Goal: Complete application form: Complete application form

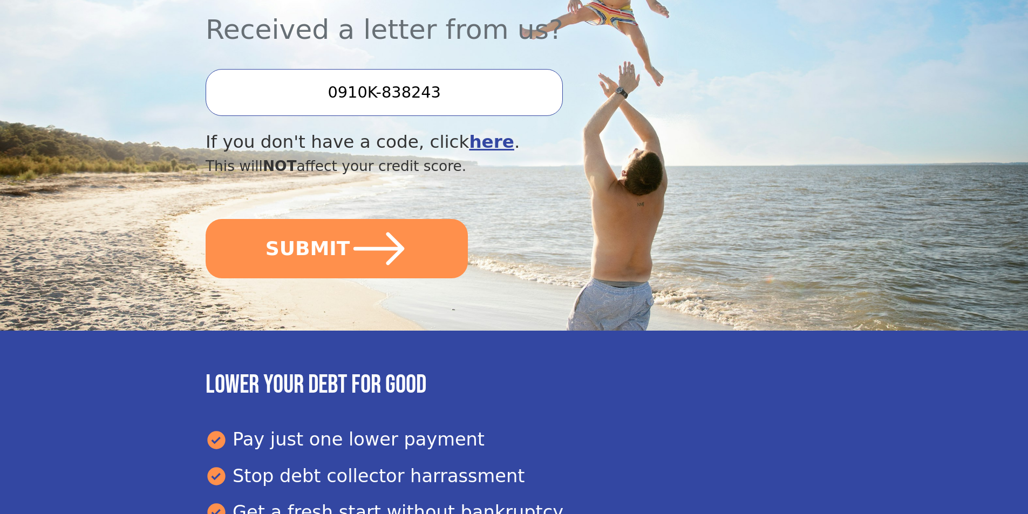
scroll to position [298, 0]
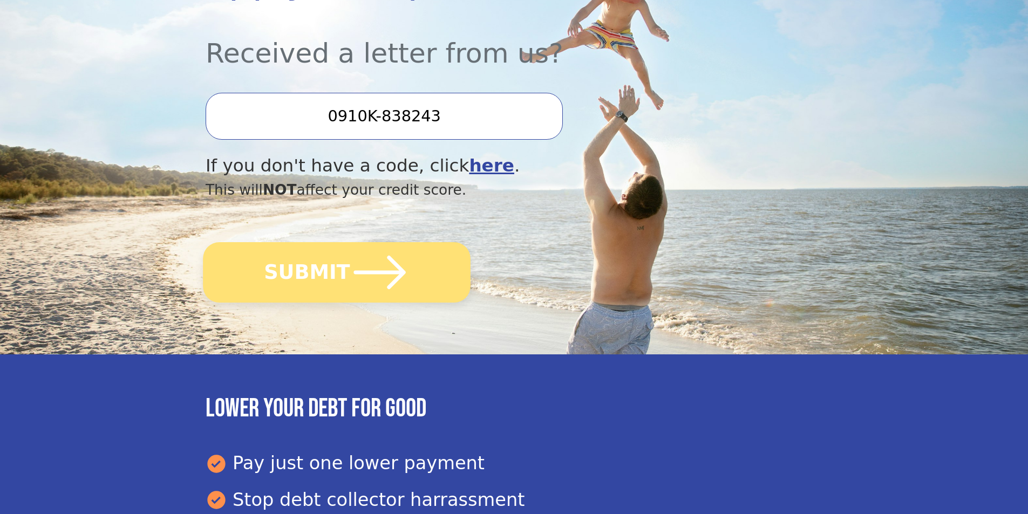
click at [369, 287] on icon "submit" at bounding box center [379, 272] width 59 height 59
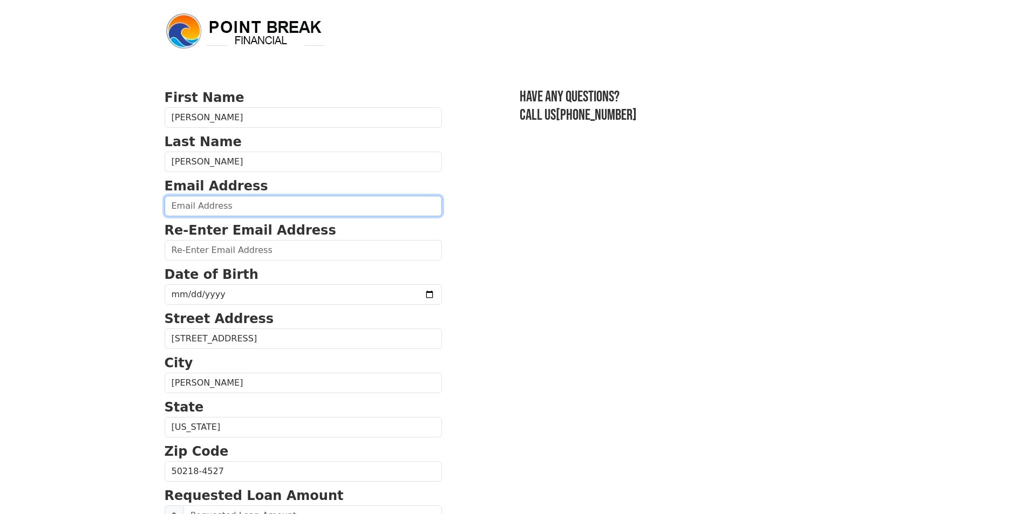
click at [250, 203] on input "email" at bounding box center [303, 206] width 277 height 21
type input "jeffdevore66@yahoo.com"
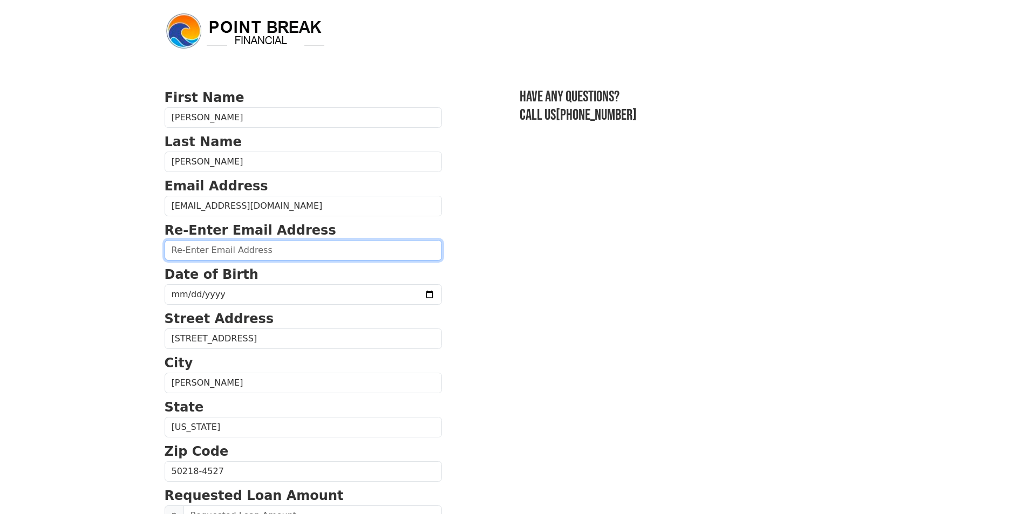
click at [272, 255] on input "email" at bounding box center [303, 250] width 277 height 21
type input "jeffdevore66@yahoo.com"
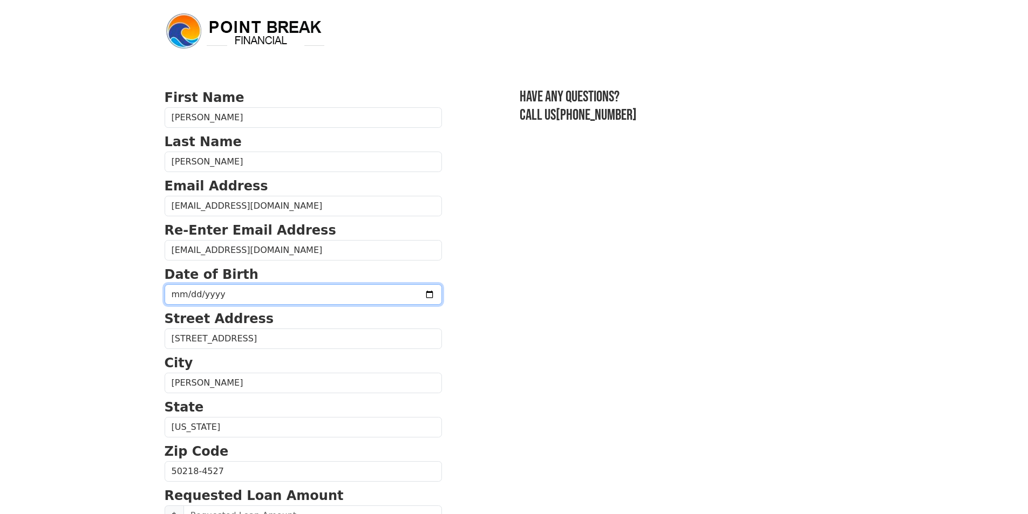
click at [208, 294] on input "date" at bounding box center [303, 294] width 277 height 21
click at [186, 297] on input "date" at bounding box center [303, 294] width 277 height 21
click at [178, 290] on input "date" at bounding box center [303, 294] width 277 height 21
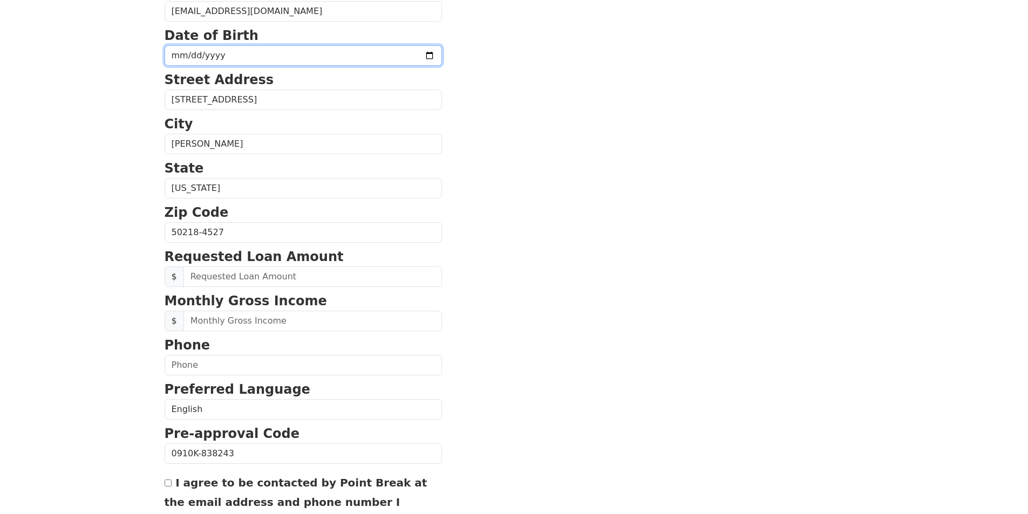
scroll to position [216, 0]
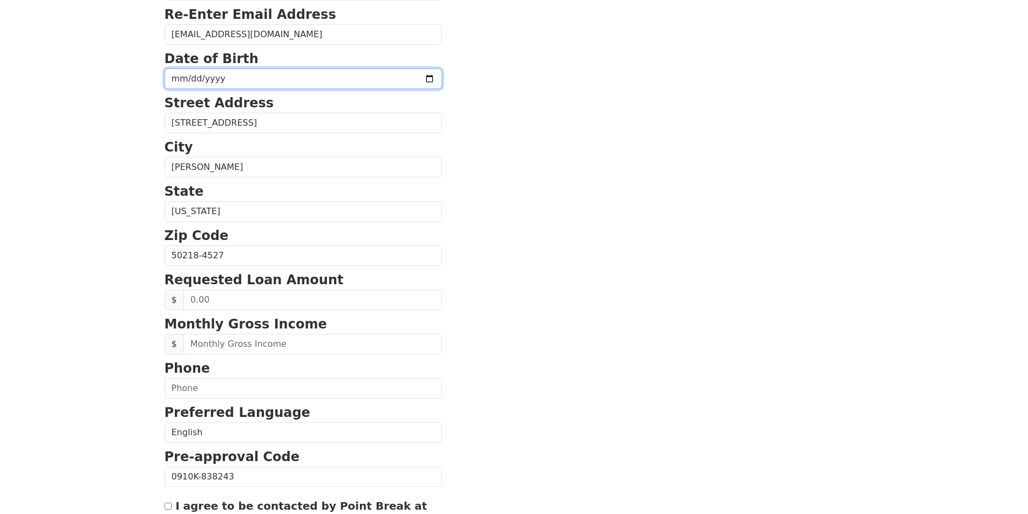
type input "197015-07-07"
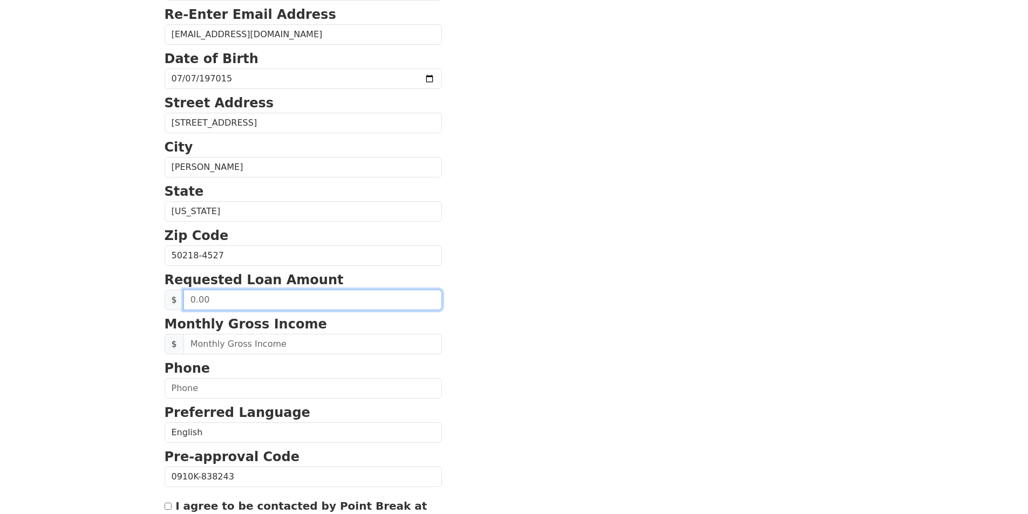
click at [256, 303] on input "text" at bounding box center [312, 300] width 258 height 21
type input "15,000.00"
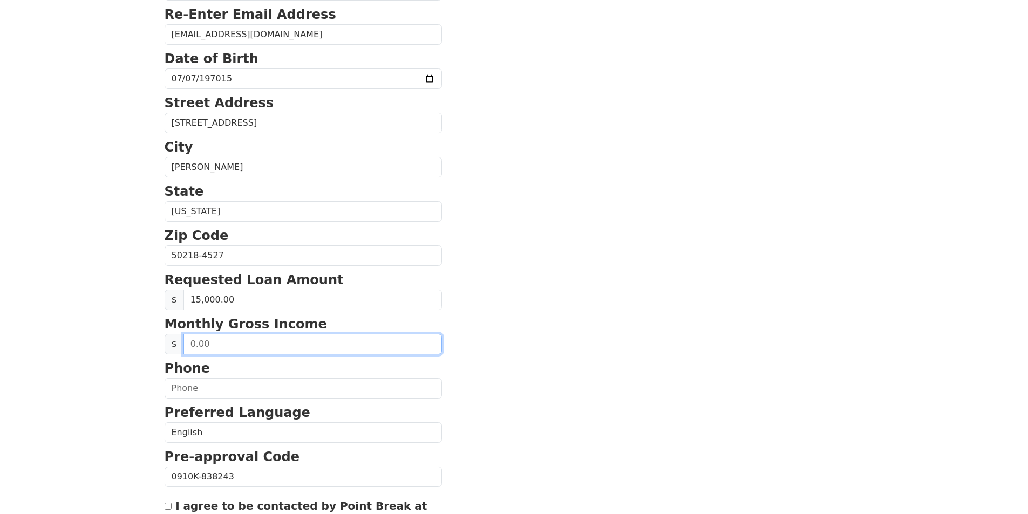
click at [221, 341] on input "text" at bounding box center [312, 344] width 258 height 21
type input "5,800.00"
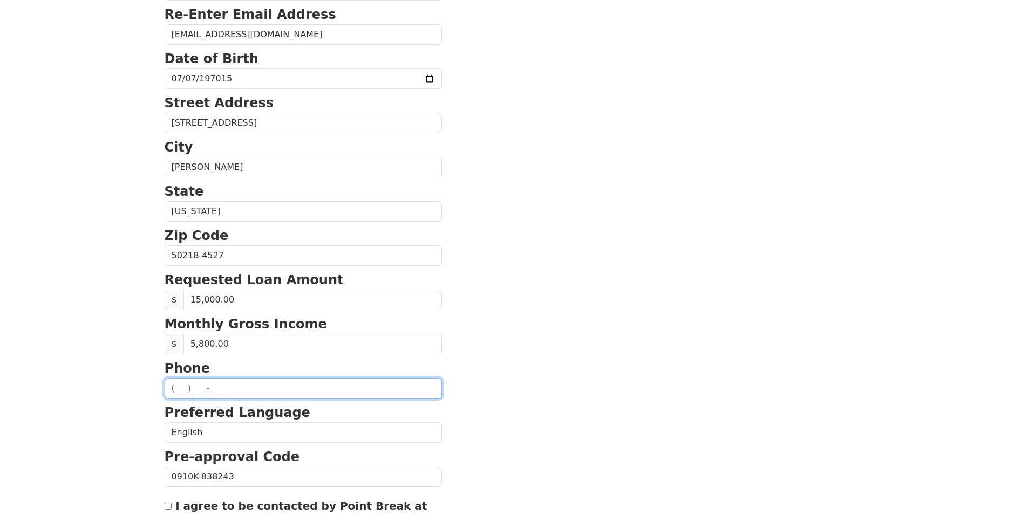
click at [210, 389] on input "text" at bounding box center [303, 388] width 277 height 21
type input "(641) 414-8382"
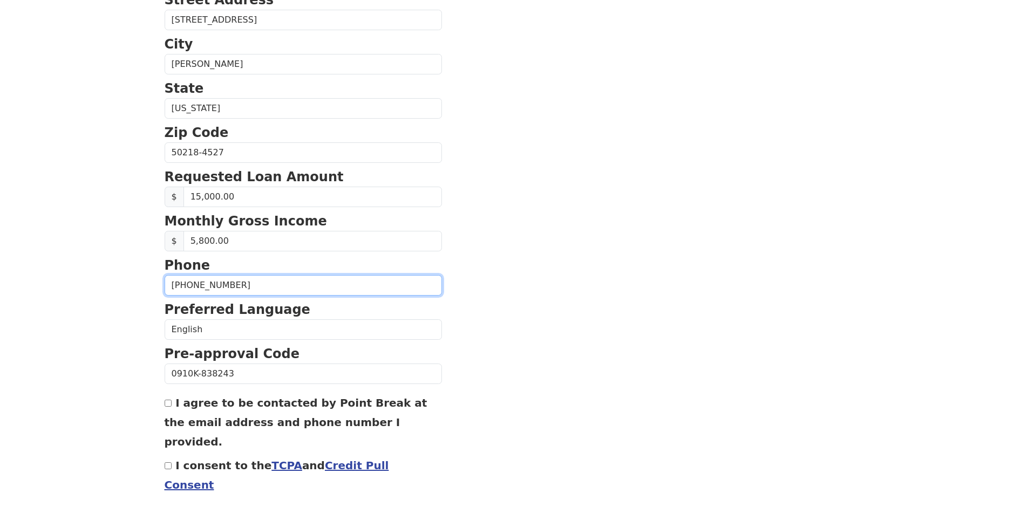
scroll to position [345, 0]
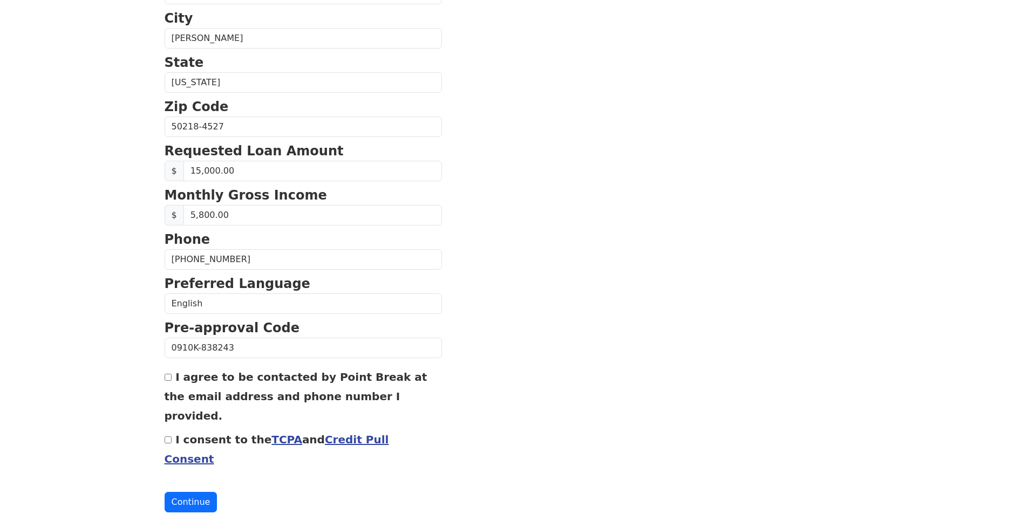
click at [169, 379] on input "I agree to be contacted by Point Break at the email address and phone number I …" at bounding box center [168, 377] width 7 height 7
checkbox input "true"
click at [195, 492] on button "Continue" at bounding box center [191, 502] width 53 height 21
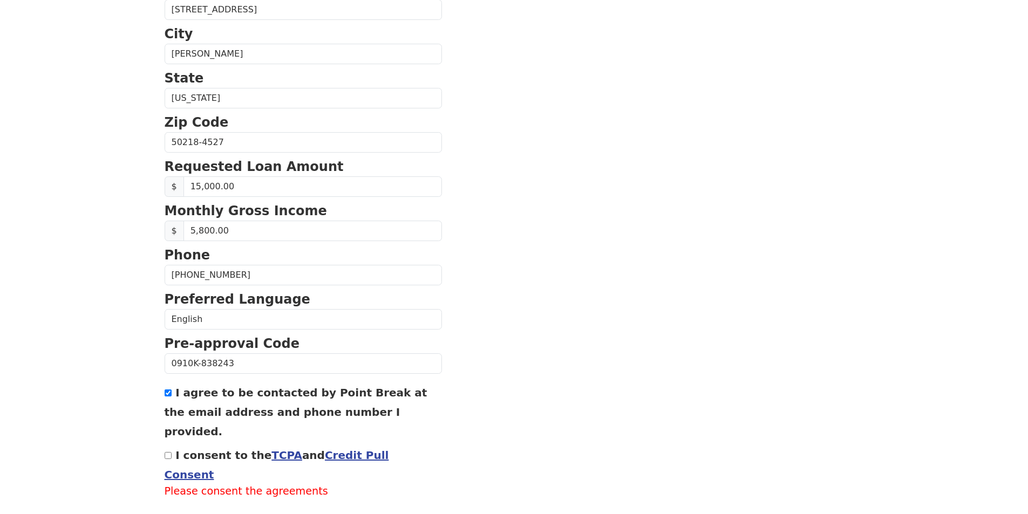
scroll to position [360, 0]
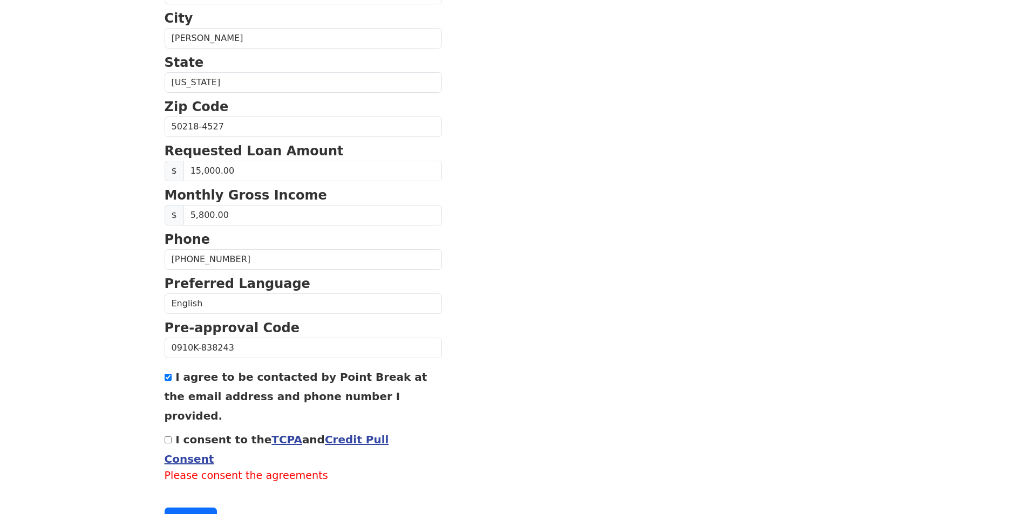
click at [169, 437] on input "I consent to the TCPA and Credit Pull Consent" at bounding box center [168, 440] width 7 height 7
checkbox input "true"
click at [189, 492] on button "Continue" at bounding box center [191, 502] width 53 height 21
click at [195, 492] on button "Continue" at bounding box center [191, 502] width 53 height 21
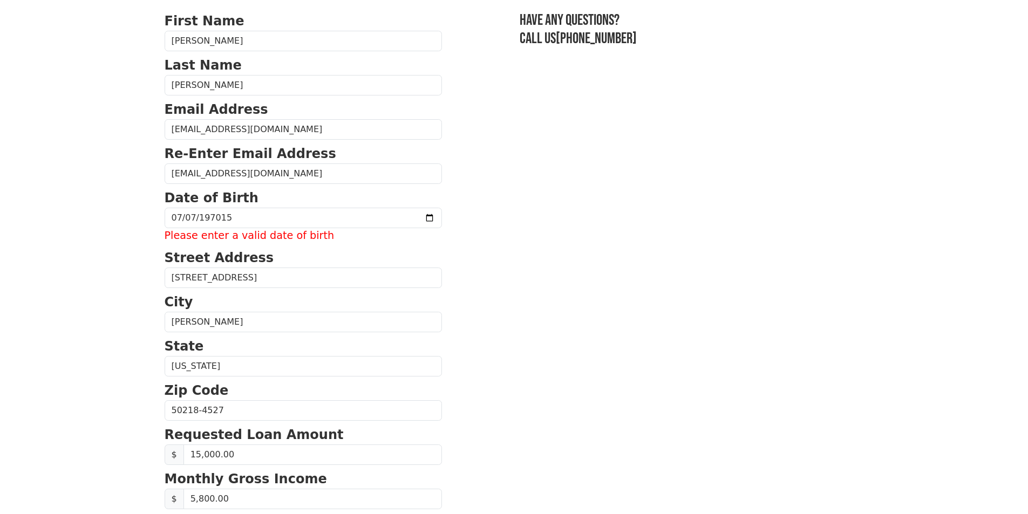
scroll to position [37, 0]
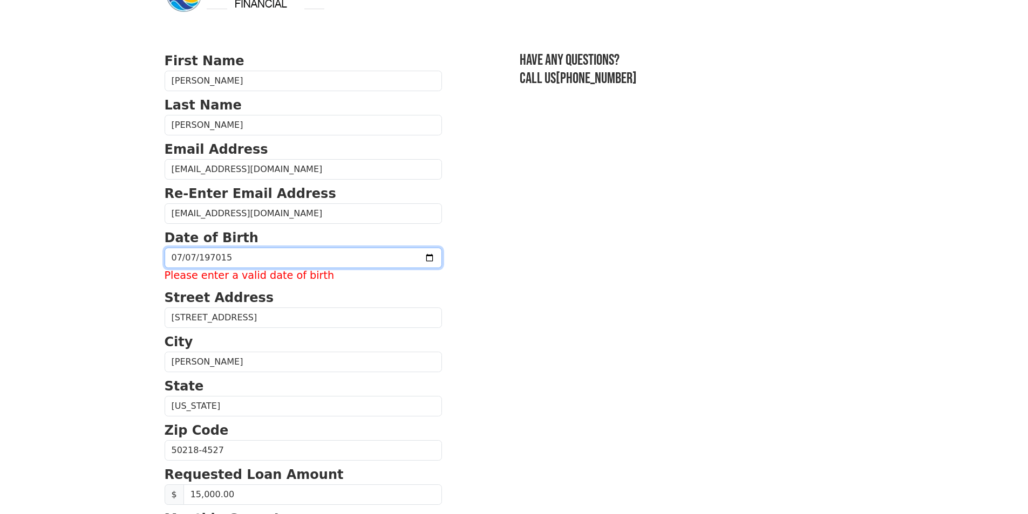
click at [226, 255] on input "197015-07-07" at bounding box center [303, 258] width 277 height 21
click at [226, 261] on input "197015-07-07" at bounding box center [303, 258] width 277 height 21
click at [222, 259] on input "197015-07-07" at bounding box center [303, 258] width 277 height 21
click at [223, 260] on input "197015-07-07" at bounding box center [303, 258] width 277 height 21
type input "0017-07-07"
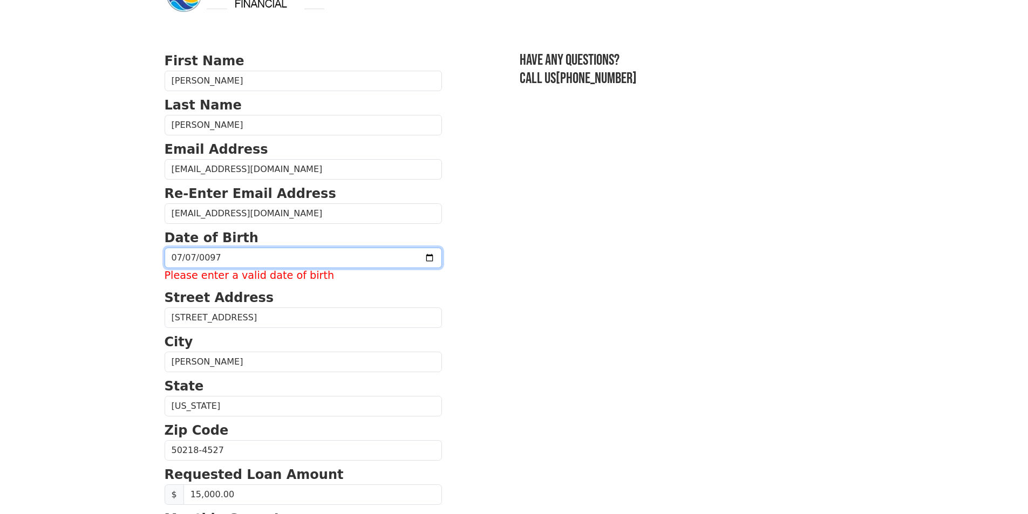
type input "0970-07-07"
type input "1970-07-07"
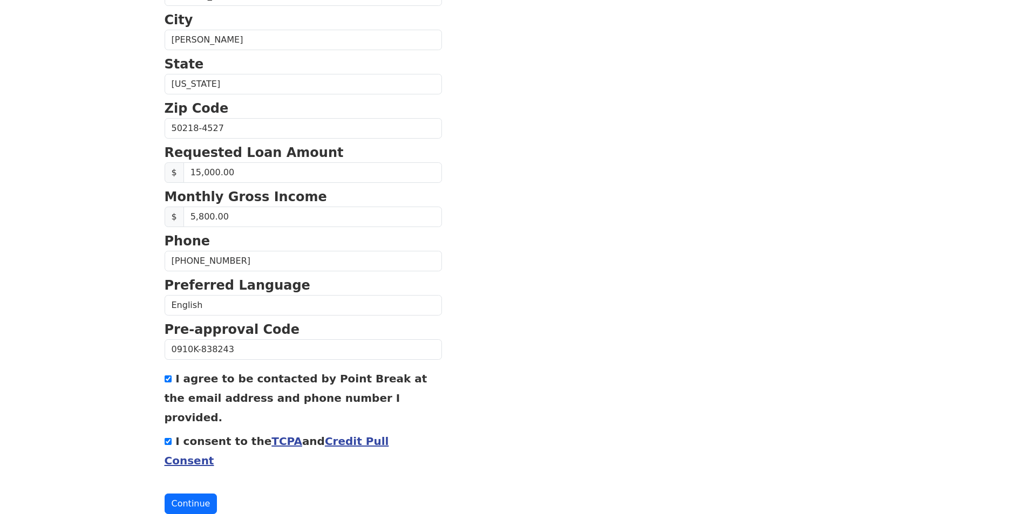
scroll to position [345, 0]
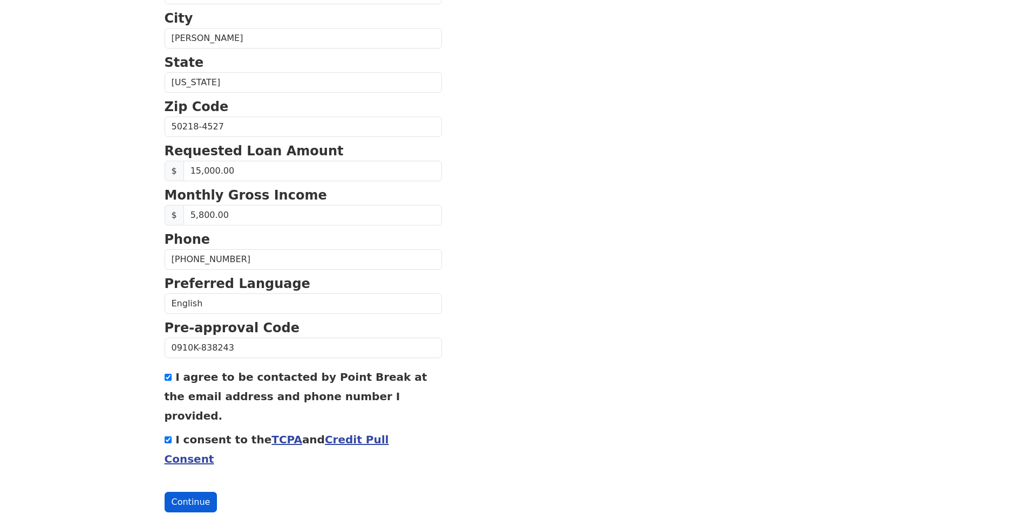
click at [190, 492] on button "Continue" at bounding box center [191, 502] width 53 height 21
